Goal: Check status

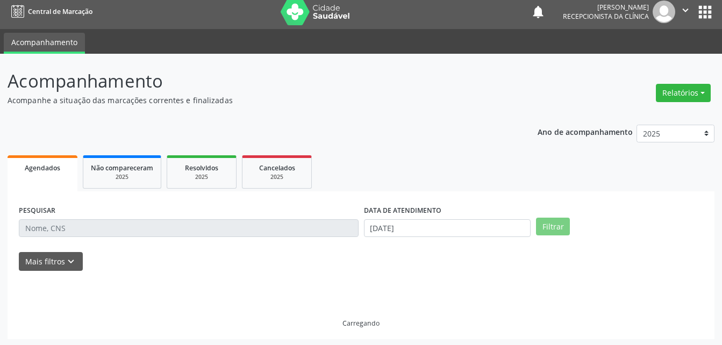
scroll to position [7, 0]
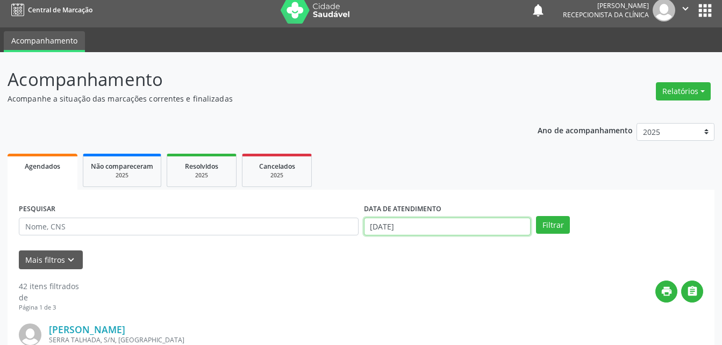
click at [426, 224] on input "[DATE]" at bounding box center [447, 227] width 167 height 18
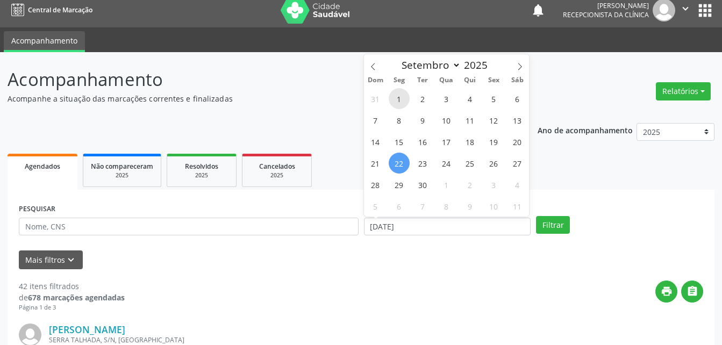
click at [399, 96] on span "1" at bounding box center [398, 98] width 21 height 21
type input "[DATE]"
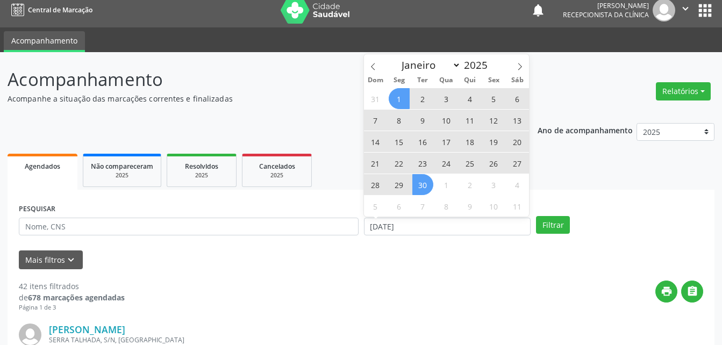
click at [426, 185] on span "30" at bounding box center [422, 184] width 21 height 21
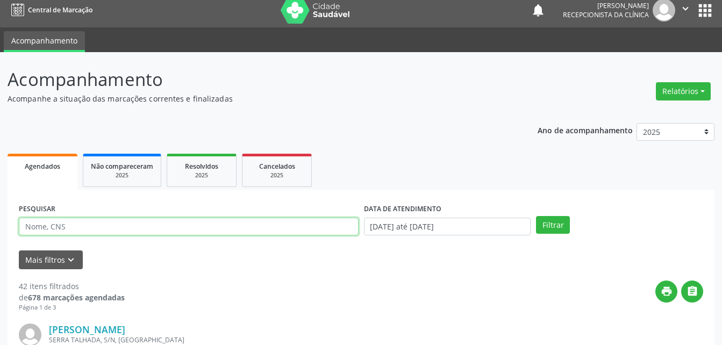
click at [296, 225] on input "text" at bounding box center [189, 227] width 340 height 18
type input "[PERSON_NAME]"
click at [536, 216] on button "Filtrar" at bounding box center [553, 225] width 34 height 18
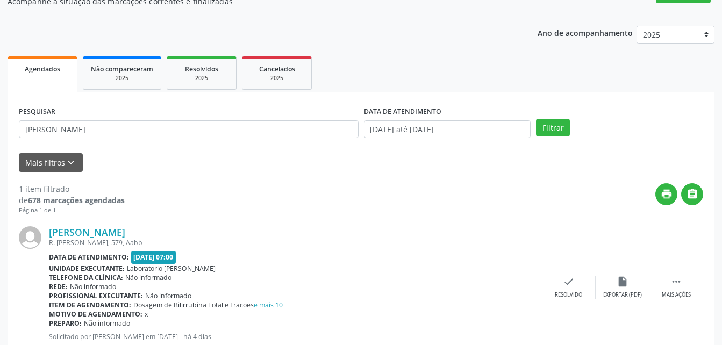
scroll to position [138, 0]
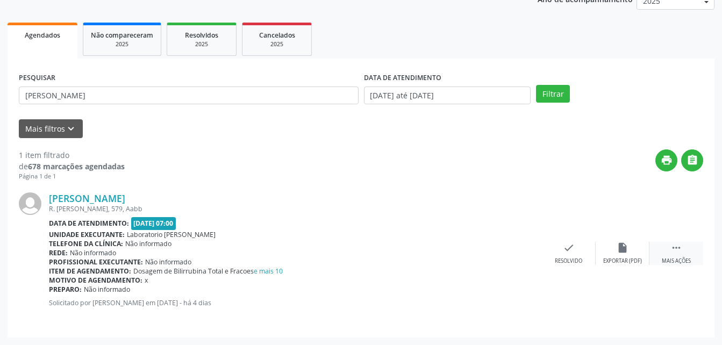
click at [676, 248] on icon "" at bounding box center [676, 248] width 12 height 12
click at [514, 248] on icon "print" at bounding box center [515, 248] width 12 height 12
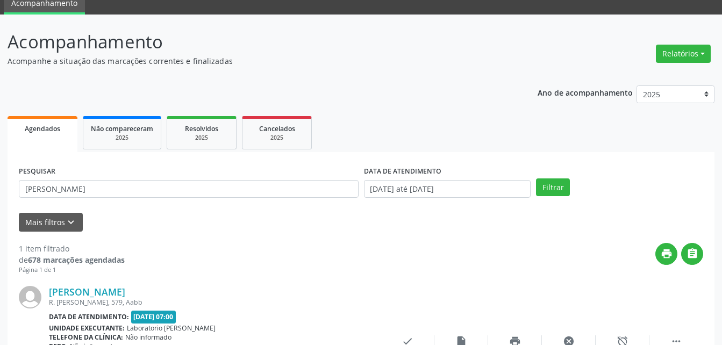
scroll to position [0, 0]
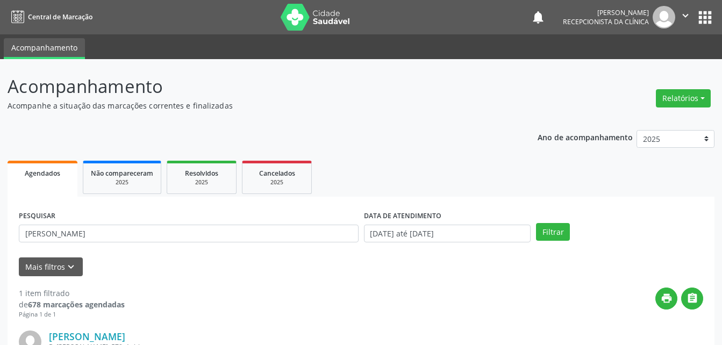
click at [694, 15] on button "" at bounding box center [685, 17] width 20 height 23
click at [653, 62] on link "Sair" at bounding box center [658, 65] width 74 height 15
